Goal: Find contact information: Find contact information

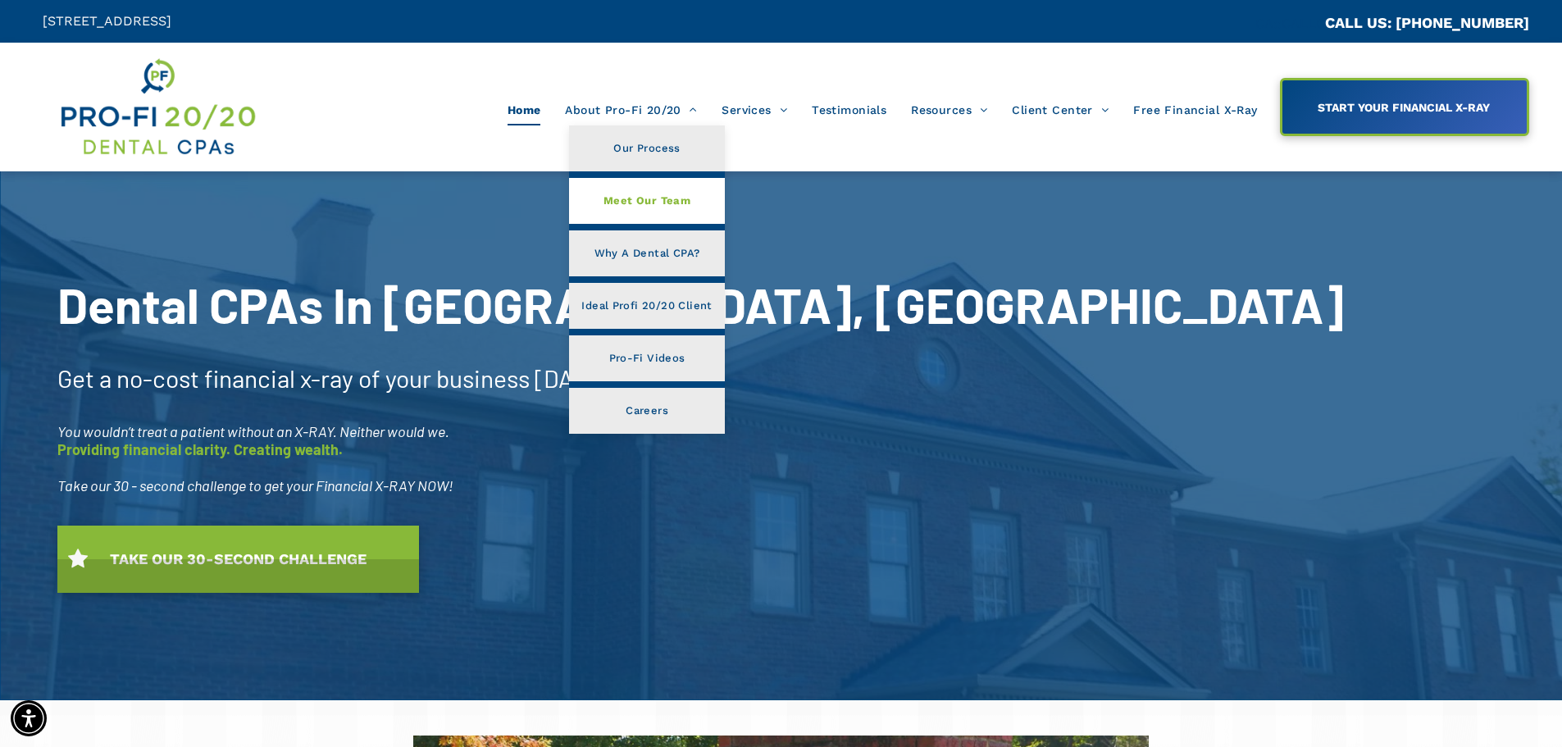
click at [657, 197] on span "Meet Our Team" at bounding box center [647, 200] width 87 height 21
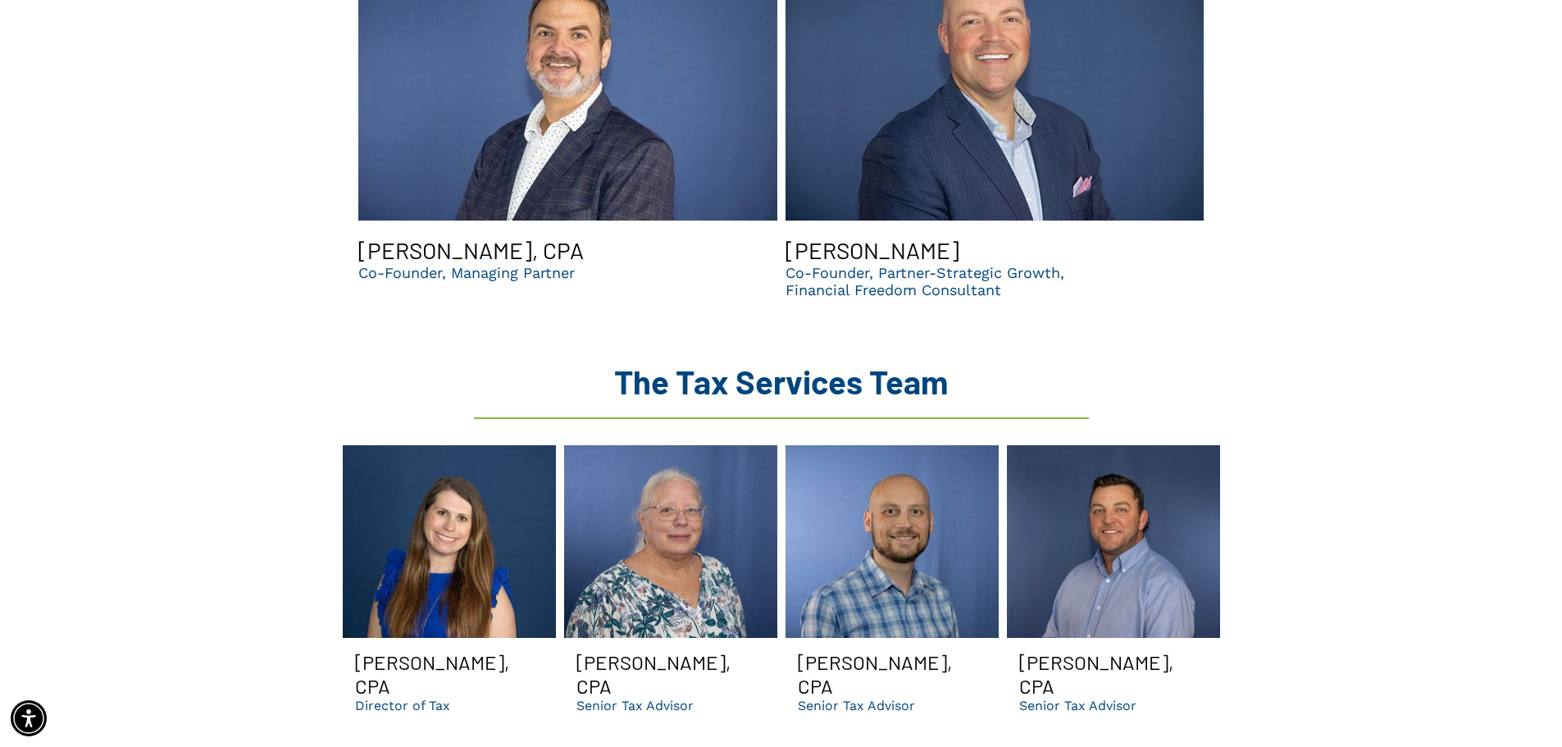
scroll to position [1558, 0]
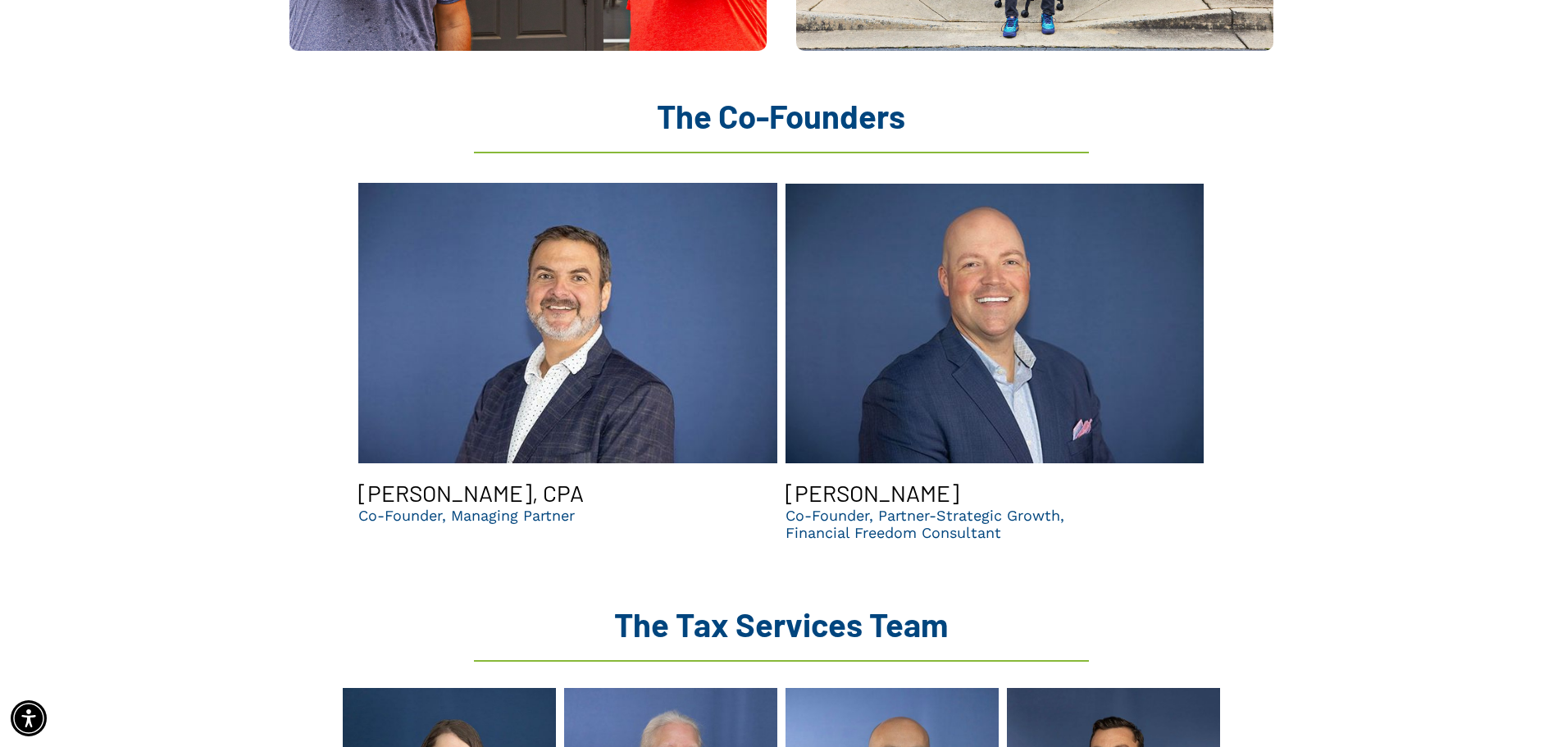
click at [419, 347] on link "Brent Saunier | CPA | Top dental accountants in GA" at bounding box center [567, 323] width 419 height 287
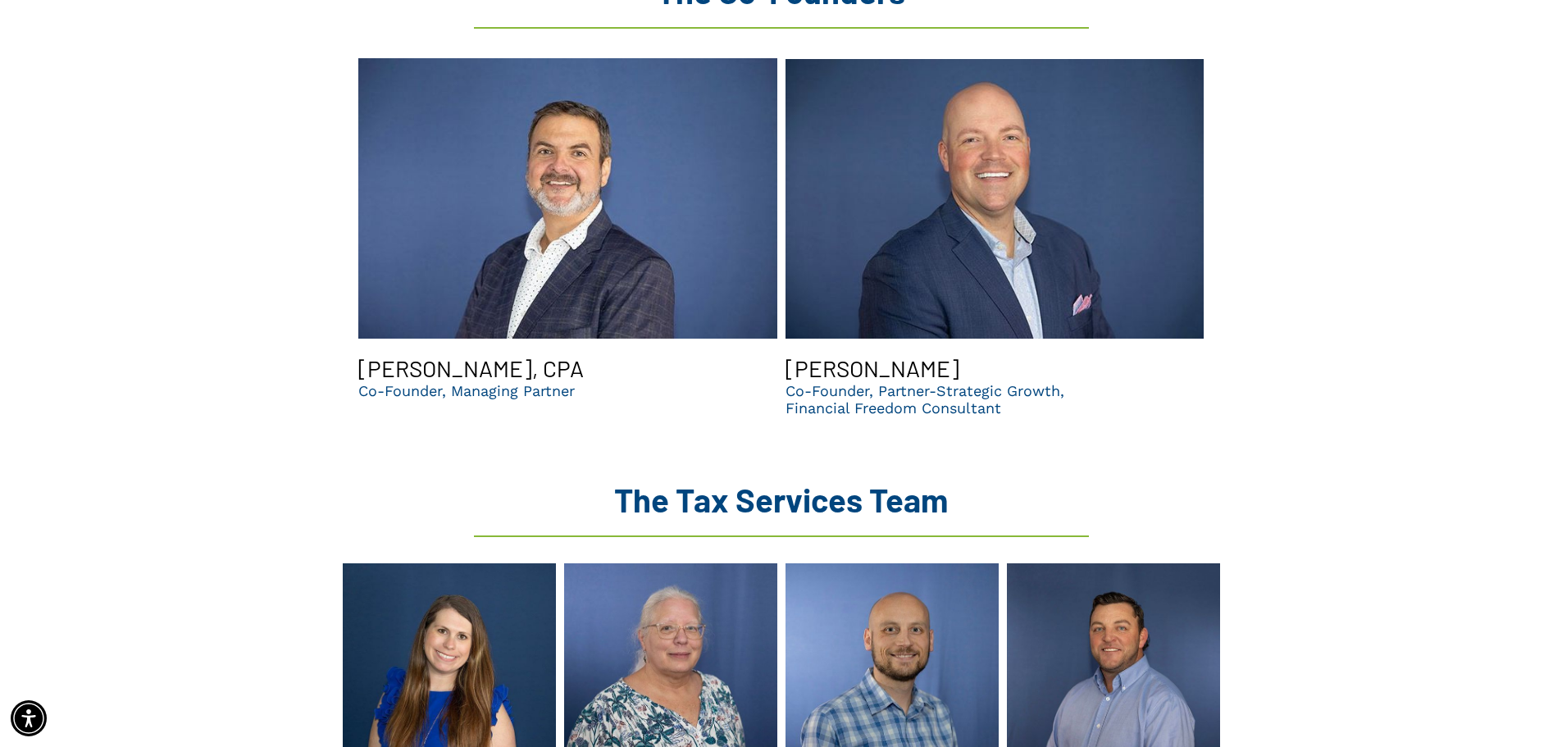
scroll to position [1804, 0]
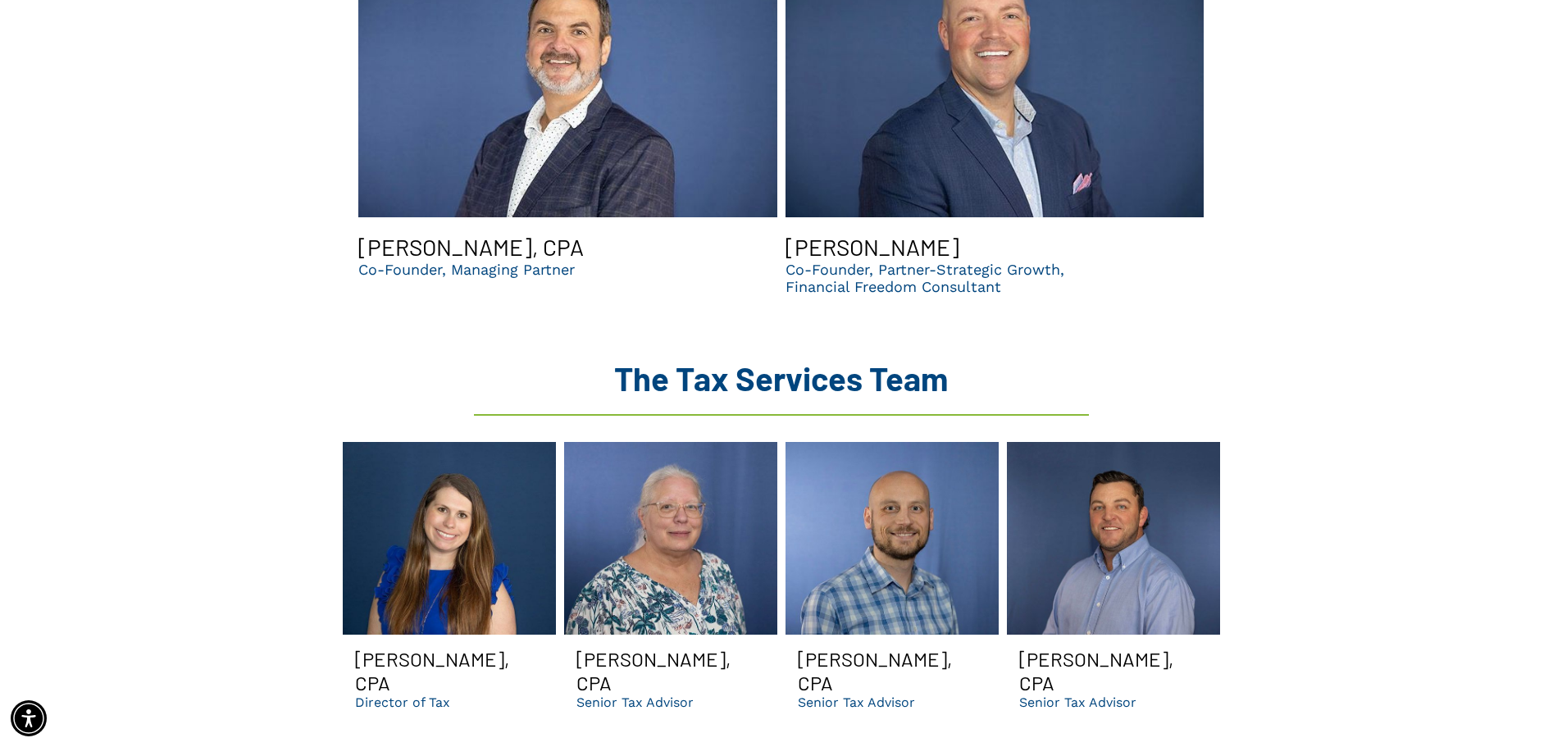
click at [434, 253] on span "[PERSON_NAME], CPA Co-Founder, Managing Partner" at bounding box center [567, 264] width 419 height 87
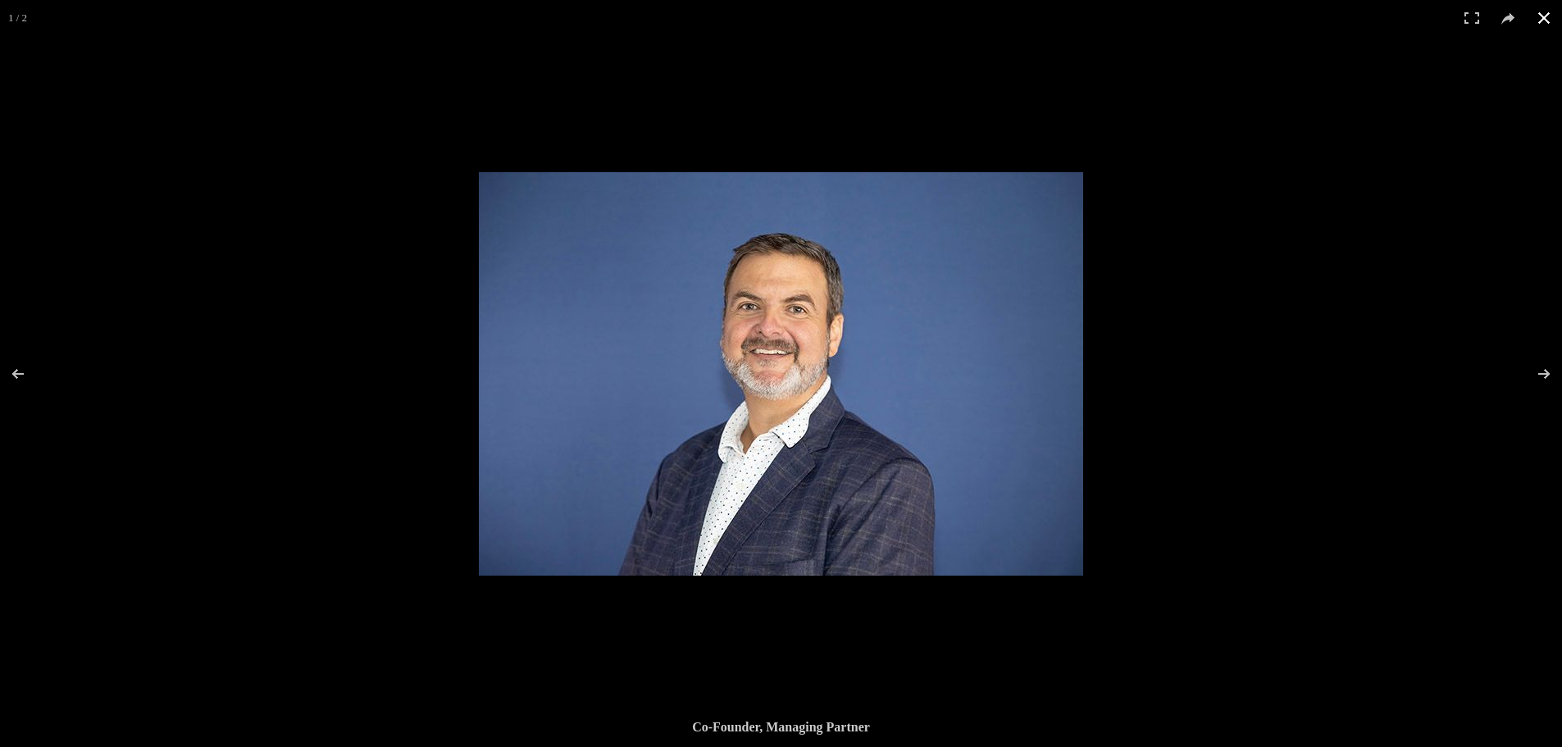
click at [202, 217] on div at bounding box center [781, 373] width 1562 height 747
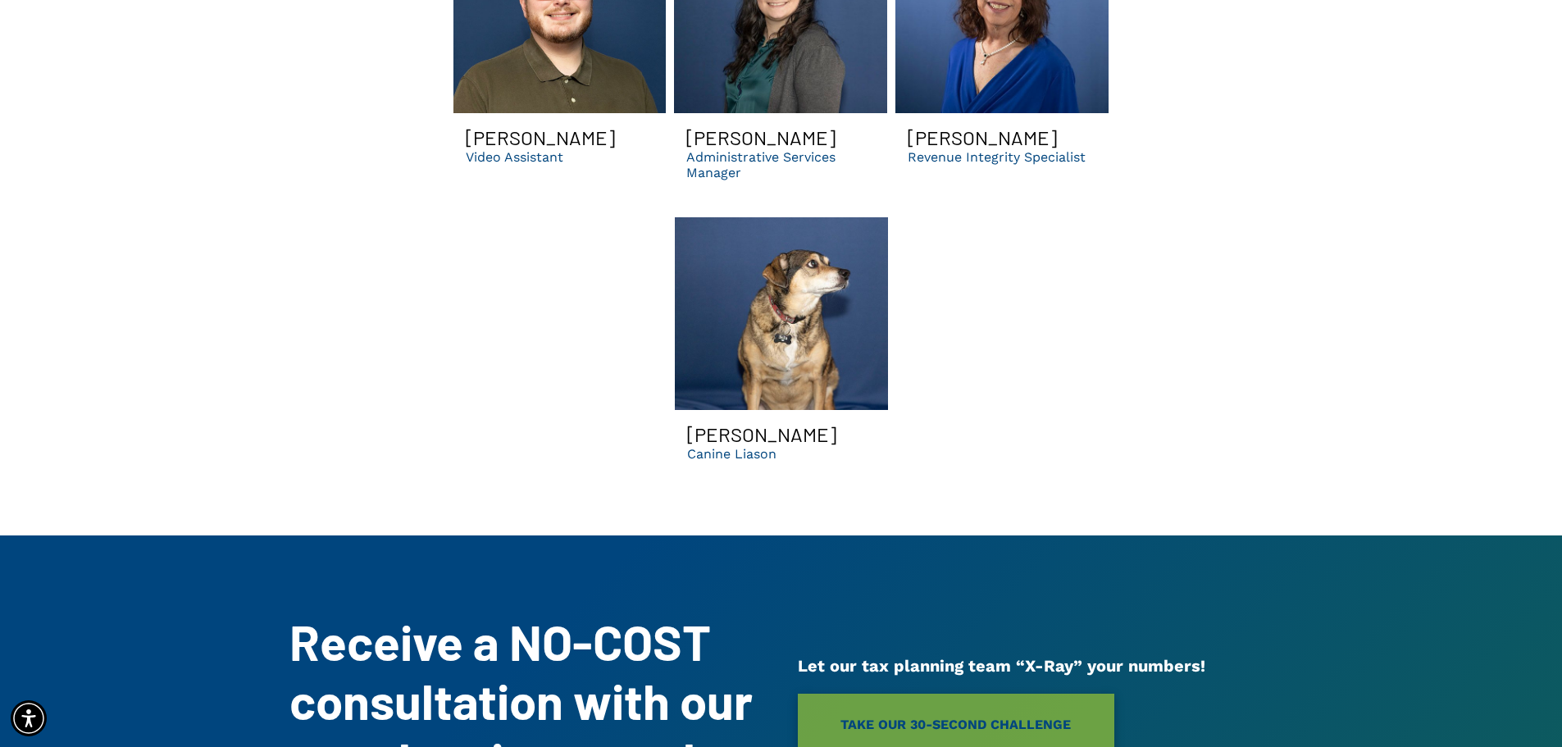
scroll to position [4891, 0]
